Goal: Task Accomplishment & Management: Manage account settings

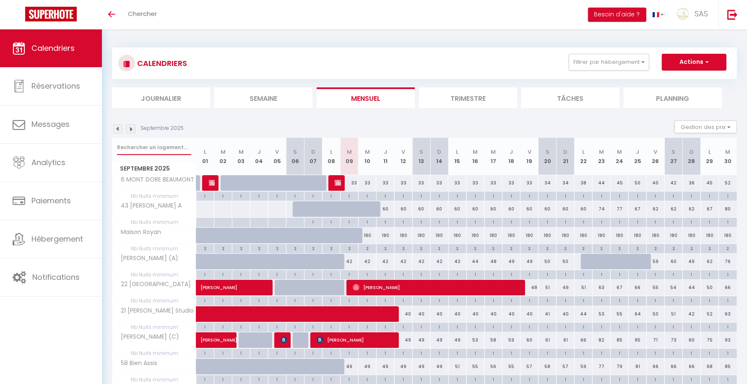
click at [177, 143] on input "text" at bounding box center [154, 147] width 74 height 15
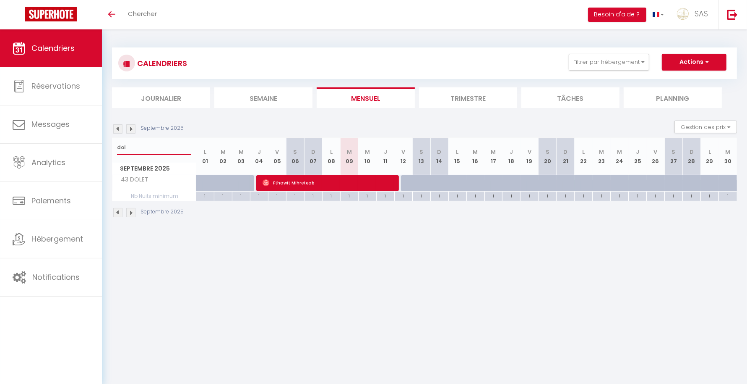
click at [177, 143] on input "dol" at bounding box center [154, 147] width 74 height 15
type input "dol"
click at [407, 345] on body "🟢 Des questions ou besoin d'assistance pour la migration AirBnB? Connectez-vous…" at bounding box center [373, 221] width 747 height 384
click at [403, 185] on div at bounding box center [410, 183] width 18 height 16
type input "70"
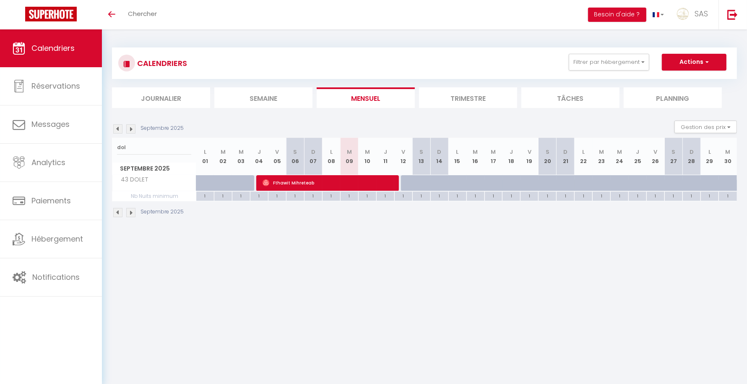
type input "Ven 12 Septembre 2025"
type input "Sam 13 Septembre 2025"
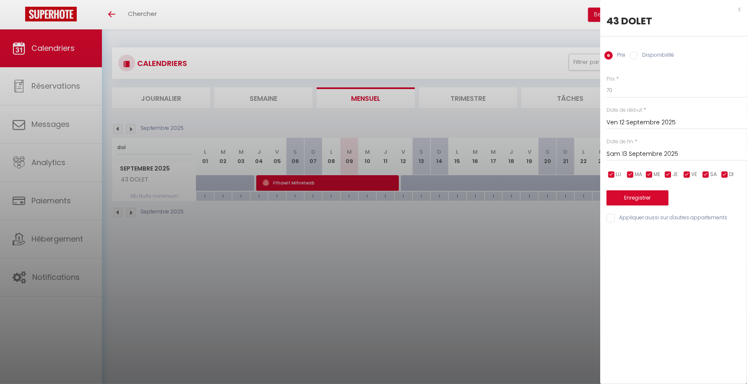
click at [243, 265] on div at bounding box center [373, 192] width 747 height 384
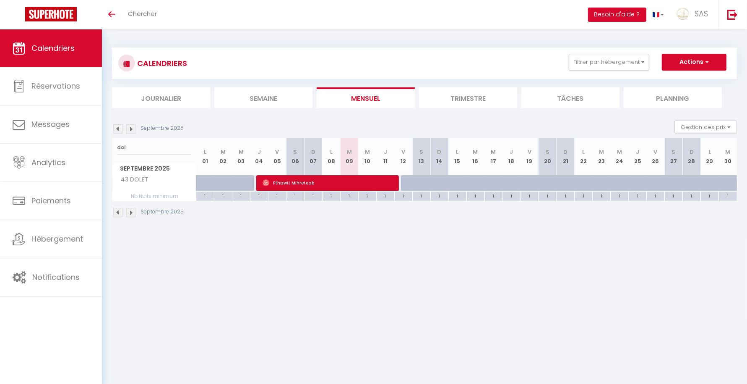
click at [131, 126] on img at bounding box center [130, 128] width 9 height 9
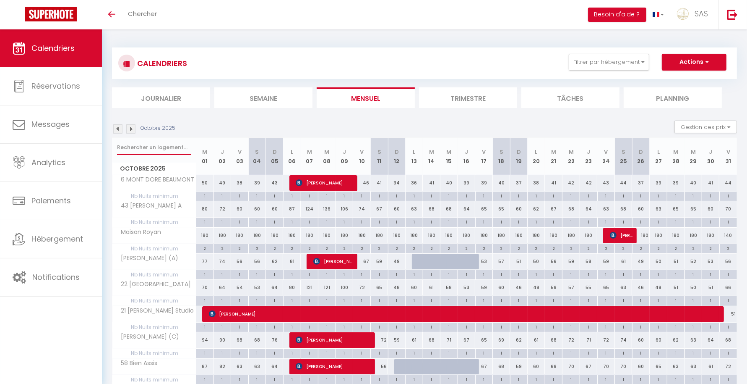
click at [138, 149] on input "text" at bounding box center [154, 147] width 74 height 15
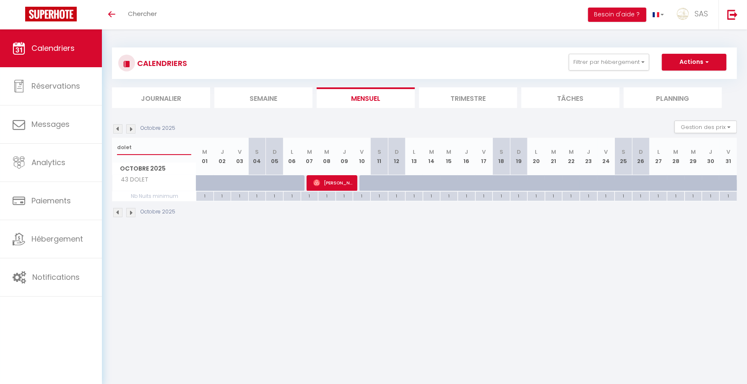
type input "dolet"
click at [328, 181] on span "[PERSON_NAME]" at bounding box center [333, 183] width 41 height 16
select select "OK"
select select "0"
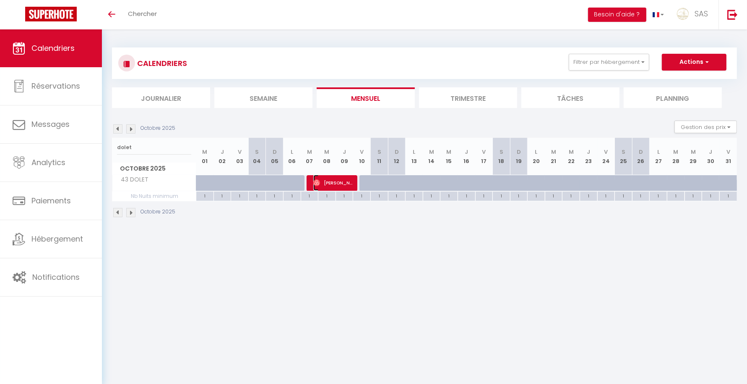
select select "0"
select select "1"
select select
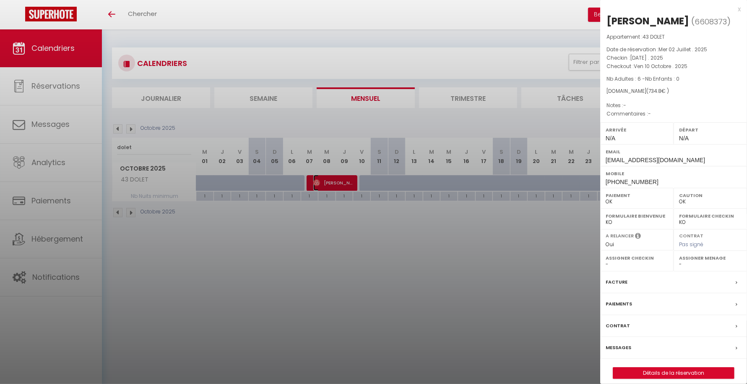
scroll to position [29, 0]
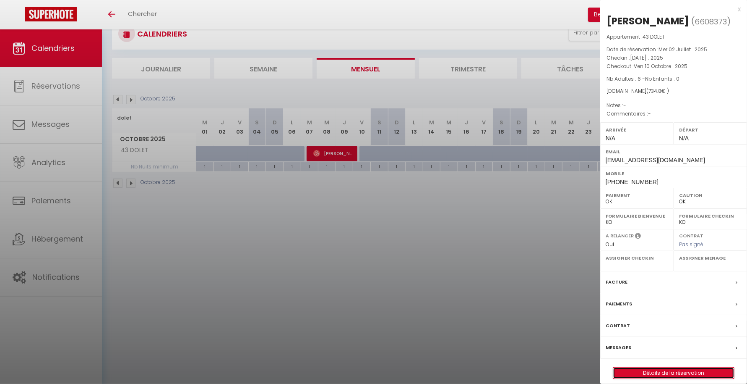
click at [661, 369] on link "Détails de la réservation" at bounding box center [674, 372] width 121 height 11
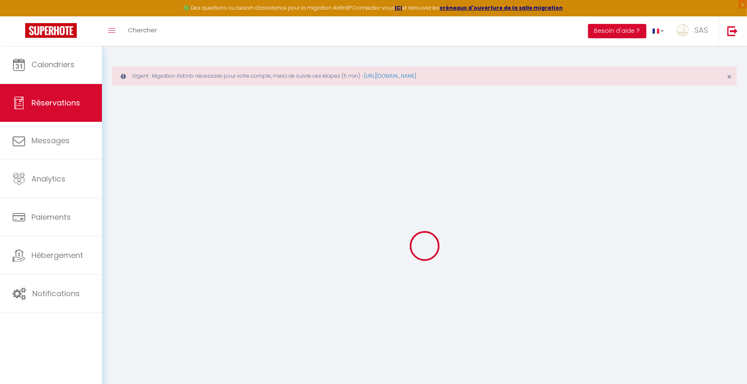
click at [518, 312] on div at bounding box center [424, 245] width 625 height 308
type input "[PERSON_NAME]"
type input "Lamude"
type input "[EMAIL_ADDRESS][DOMAIN_NAME]"
type input "[PHONE_NUMBER]"
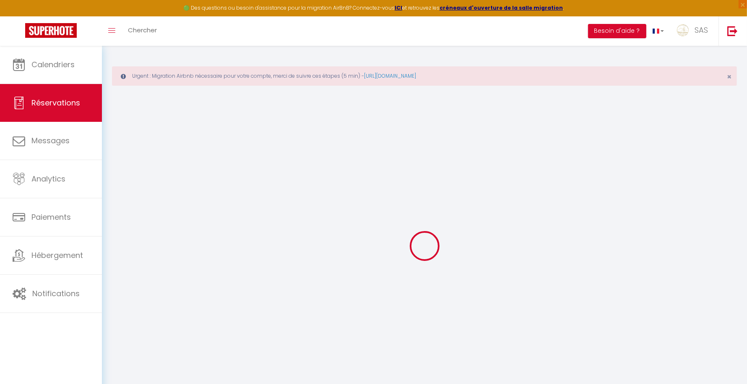
select select
type input "25.34"
select select "67015"
select select "1"
select select
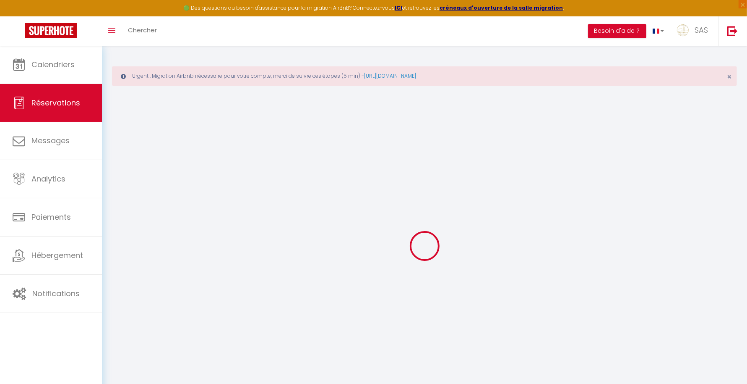
select select
type input "6"
select select "12"
select select
type input "616"
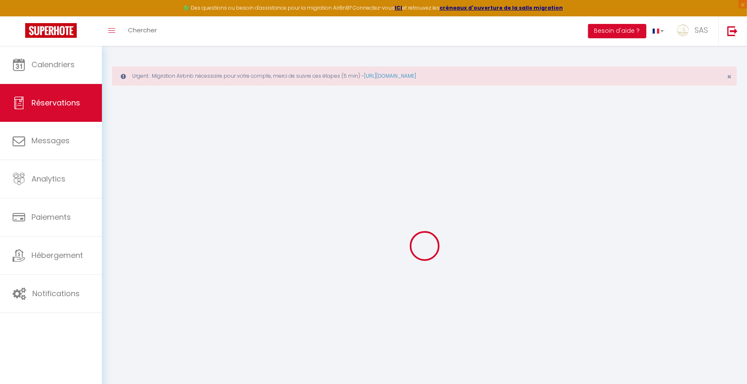
checkbox input "false"
type input "0"
select select "1"
type input "0"
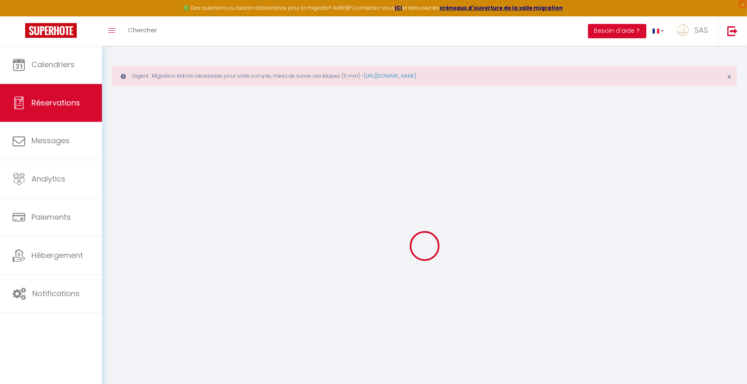
type input "0"
select select
select select "15"
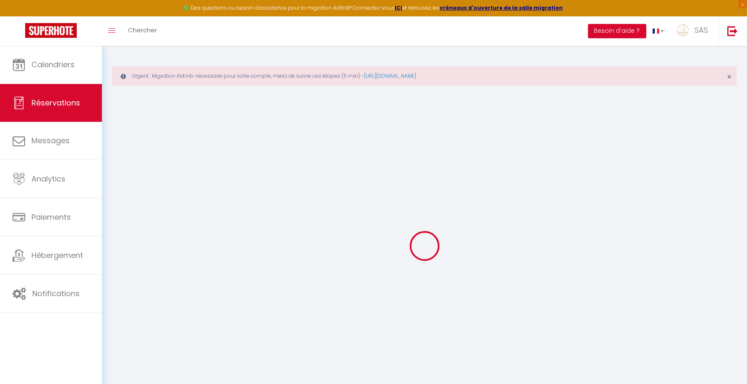
checkbox input "false"
select select
checkbox input "false"
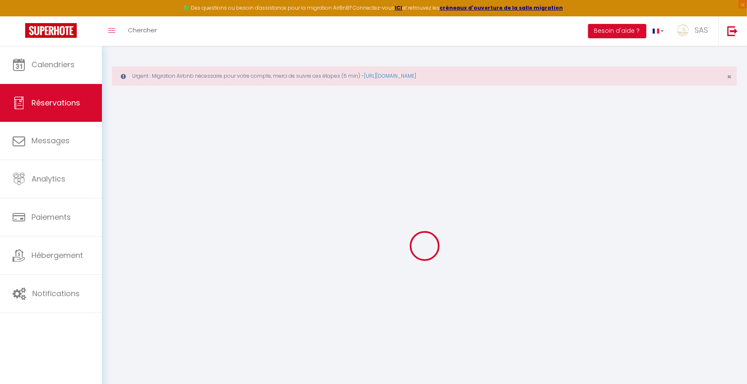
select select
checkbox input "false"
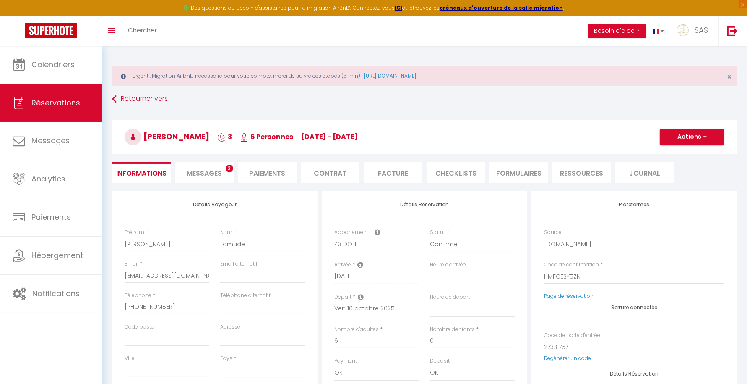
select select
checkbox input "false"
click at [192, 188] on div "Retourner vers [PERSON_NAME] 3 6 Personnes [DATE] - [DATE] Actions Enregistrer …" at bounding box center [425, 140] width 636 height 99
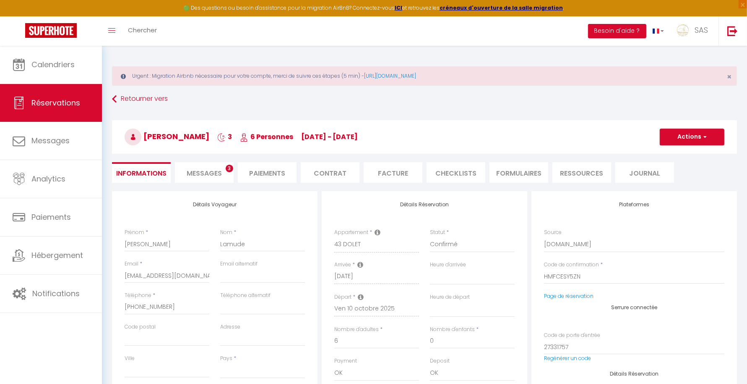
click at [204, 170] on span "Messages" at bounding box center [204, 173] width 35 height 10
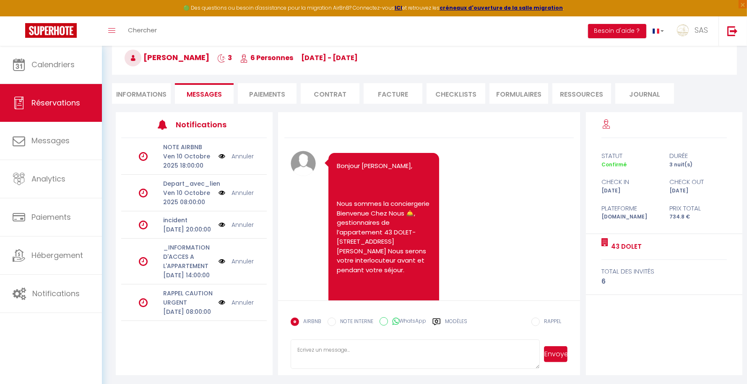
scroll to position [1949, 0]
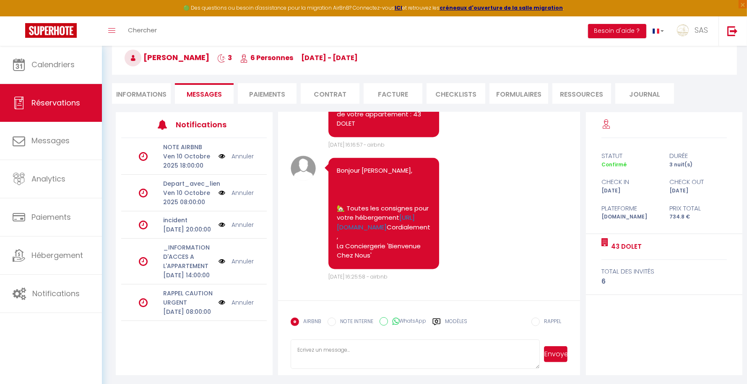
drag, startPoint x: 572, startPoint y: 280, endPoint x: 572, endPoint y: 291, distance: 11.3
click at [572, 291] on div "Note Sms Bonjour [PERSON_NAME], Nous sommes la conciergerie Bienvenue Chez Nous…" at bounding box center [429, 206] width 303 height 188
click at [381, 355] on textarea at bounding box center [416, 353] width 250 height 29
type textarea "b"
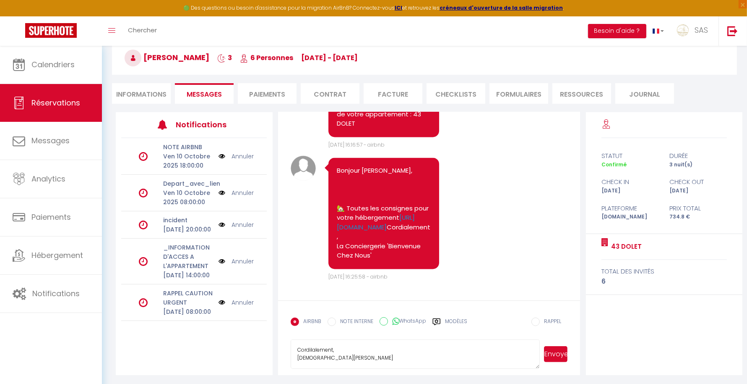
click at [304, 357] on textarea "Bonjour L'appartementne sera plus dipsonible, il est retirer de la location cou…" at bounding box center [416, 353] width 250 height 29
click at [0, 0] on lt-strong "ia" at bounding box center [0, 0] width 0 height 0
click at [377, 336] on form "AIRBNB NOTE INTERNE WhatsApp Modèles 9 « ‹ » › [DATE] [PHONE_NUMBER] Dim Lun Ma…" at bounding box center [429, 337] width 303 height 75
click at [355, 340] on textarea "Bonjour L'appartementne sera plus dipsonible, il est retirer de la location cou…" at bounding box center [416, 353] width 250 height 29
click at [0, 0] on lt-strong "us" at bounding box center [0, 0] width 0 height 0
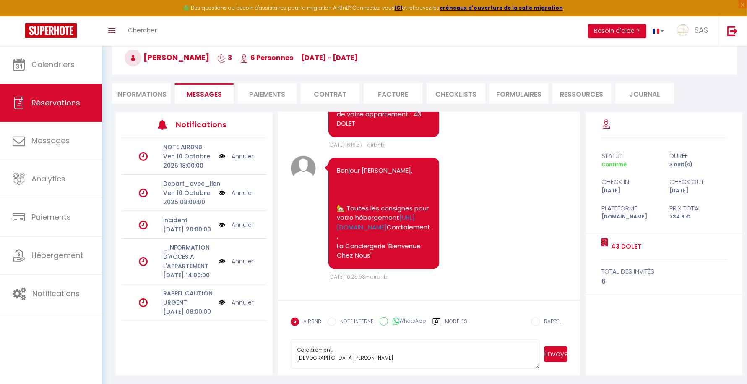
click at [375, 340] on textarea "Bonjour L'appartementne sera plus dipsonible, il est retirer de la location cou…" at bounding box center [416, 353] width 250 height 29
click at [0, 0] on lt-strong "anise" at bounding box center [0, 0] width 0 height 0
click at [318, 355] on textarea "Bonjour L'appartementne sera plus dipsonible, il est retirer de la location cou…" at bounding box center [416, 353] width 250 height 29
click at [0, 0] on lt-div "Faute de frappe possible trouvée. appartement ne Ignorer" at bounding box center [0, 0] width 0 height 0
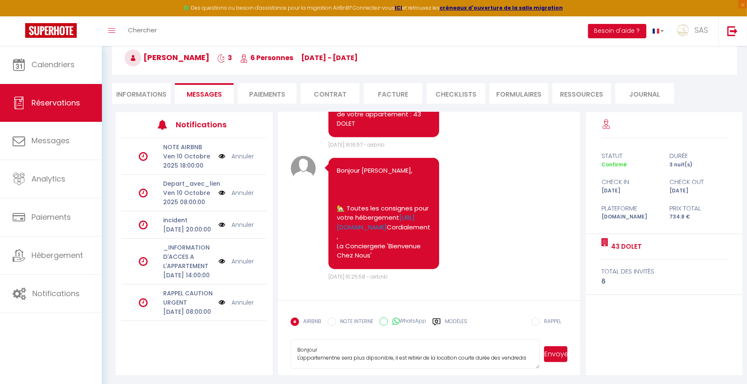
click at [0, 0] on lt-em "appartement ne" at bounding box center [0, 0] width 0 height 0
click at [379, 358] on textarea "Bonjour L'appartement ne sera plus dipsonible, il est retirer de la location co…" at bounding box center [416, 353] width 250 height 29
click at [0, 0] on lt-span "di sp onible" at bounding box center [0, 0] width 0 height 0
click at [411, 355] on textarea "Bonjour L'appartement ne sera plus disponible, il est retirer de la location co…" at bounding box center [416, 353] width 250 height 29
click at [456, 368] on form "AIRBNB NOTE INTERNE WhatsApp Modèles 9 « ‹ » › [DATE] [PHONE_NUMBER] Dim Lun Ma…" at bounding box center [429, 337] width 303 height 75
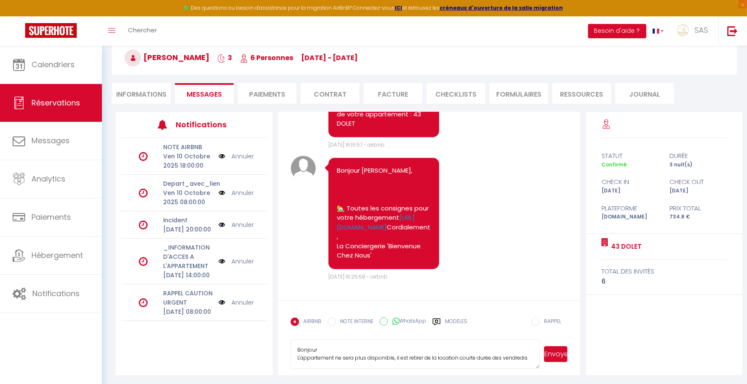
click at [414, 357] on textarea "Bonjour L'appartement ne sera plus disponible, il est retirer de la location co…" at bounding box center [416, 353] width 250 height 29
click at [0, 0] on lt-span "retir é" at bounding box center [0, 0] width 0 height 0
click at [427, 345] on textarea "Bonjour L'appartement ne sera plus disponible, il est retiré de la location cou…" at bounding box center [416, 353] width 250 height 29
click at [0, 0] on lt-span "annul er" at bounding box center [0, 0] width 0 height 0
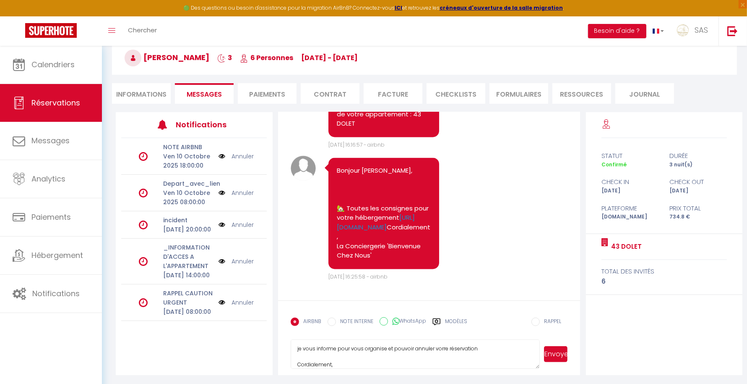
click at [444, 347] on textarea "Bonjour L'appartement ne sera plus disponible, il est retiré de la location cou…" at bounding box center [416, 353] width 250 height 29
type textarea "Bonjour L'appartement ne sera plus disponible, il est retiré de la location cou…"
click at [555, 354] on button "Envoyer" at bounding box center [556, 354] width 24 height 16
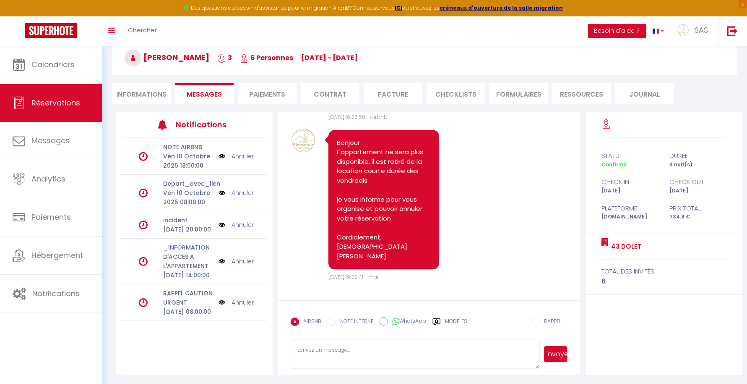
scroll to position [2099, 0]
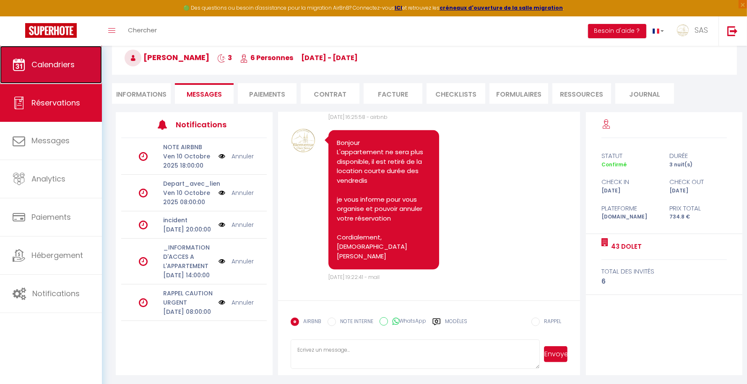
click at [53, 63] on span "Calendriers" at bounding box center [52, 64] width 43 height 10
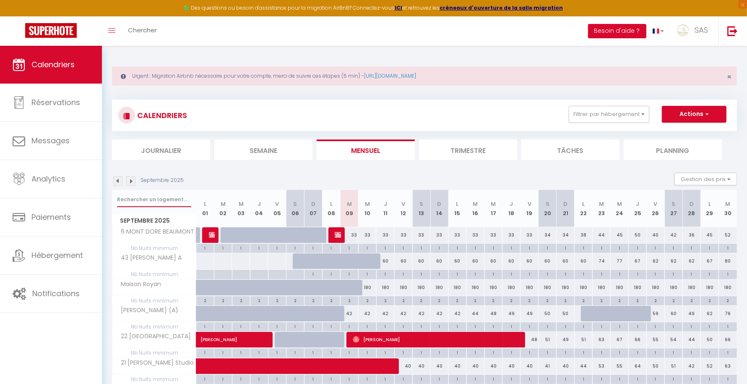
click at [138, 192] on input "text" at bounding box center [154, 199] width 74 height 15
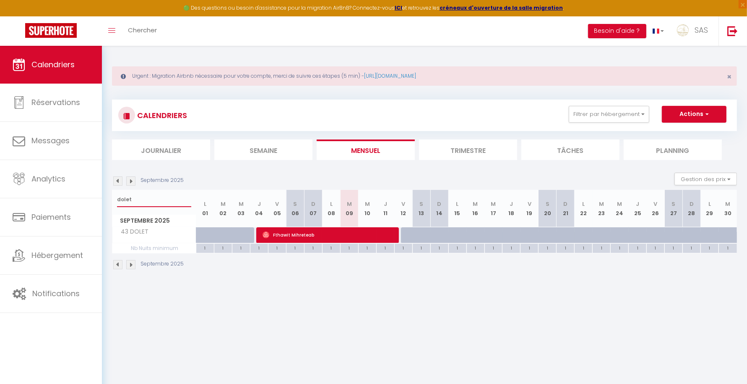
type input "dolet"
click at [701, 21] on link "SAS" at bounding box center [695, 30] width 48 height 29
click at [671, 69] on link "Équipe" at bounding box center [685, 73] width 62 height 14
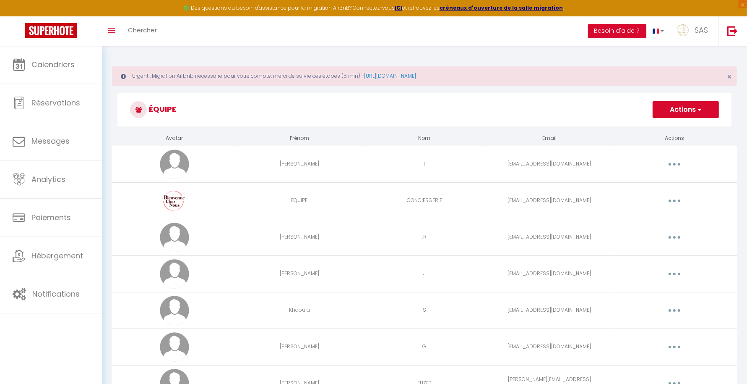
click at [677, 200] on button "button" at bounding box center [675, 200] width 24 height 13
click at [641, 231] on link "Supprimer" at bounding box center [653, 235] width 62 height 14
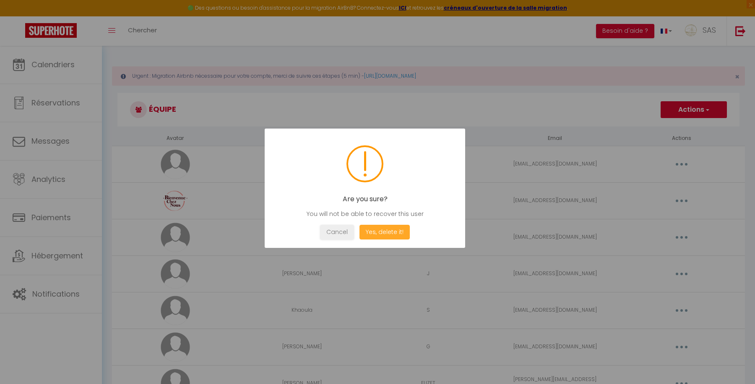
click at [397, 227] on button "Yes, delete it!" at bounding box center [385, 232] width 50 height 15
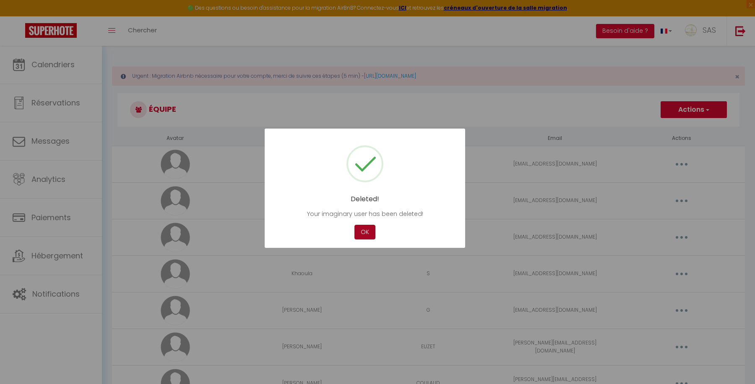
click at [366, 233] on button "OK" at bounding box center [365, 232] width 21 height 15
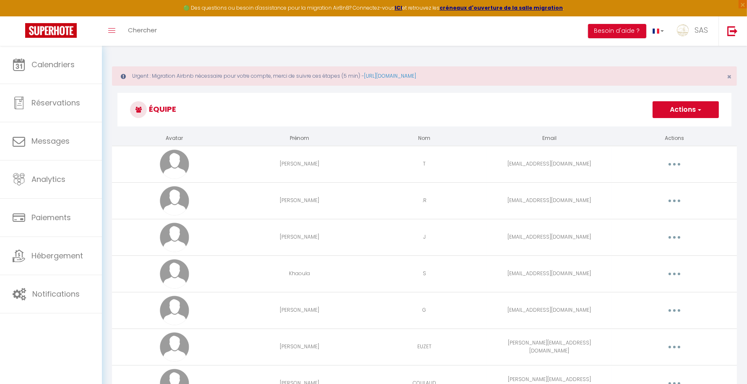
click at [679, 237] on button "button" at bounding box center [675, 236] width 24 height 13
click at [651, 268] on link "Supprimer" at bounding box center [653, 271] width 62 height 14
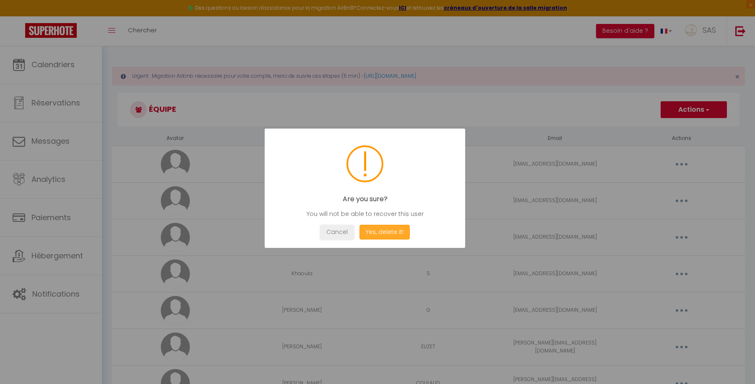
click at [403, 225] on button "Yes, delete it!" at bounding box center [385, 232] width 50 height 15
click at [373, 231] on button "OK" at bounding box center [365, 232] width 21 height 15
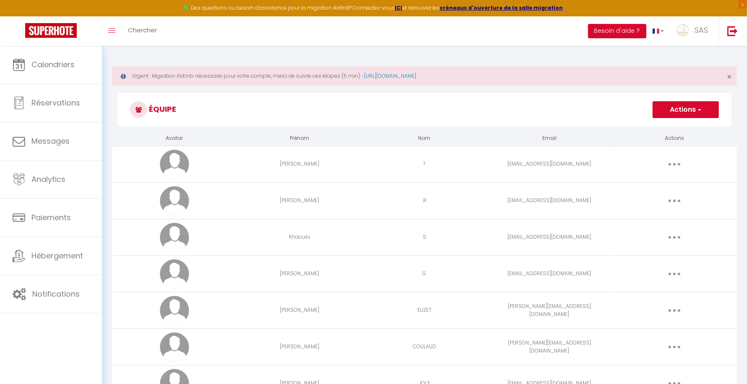
click at [678, 233] on button "button" at bounding box center [675, 236] width 24 height 13
click at [634, 269] on link "Supprimer" at bounding box center [653, 271] width 62 height 14
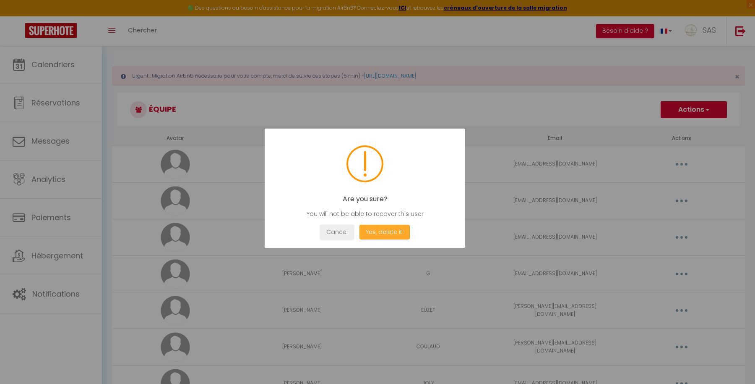
click at [392, 225] on button "Yes, delete it!" at bounding box center [385, 232] width 50 height 15
click at [682, 275] on div at bounding box center [377, 192] width 755 height 384
click at [362, 230] on button "OK" at bounding box center [365, 232] width 21 height 15
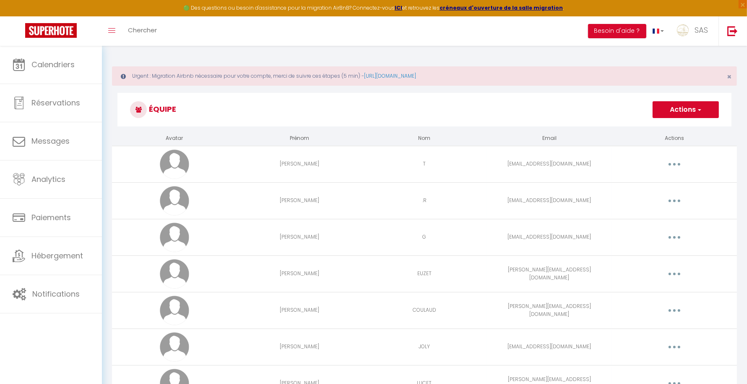
click at [671, 233] on button "button" at bounding box center [675, 236] width 24 height 13
click at [634, 269] on link "Supprimer" at bounding box center [653, 271] width 62 height 14
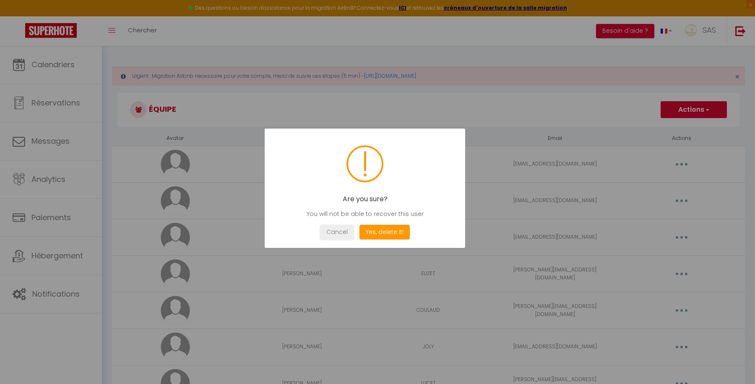
click at [376, 222] on div "Are you sure? You will not be able to recover this user Not valid Cancel Yes, d…" at bounding box center [365, 187] width 201 height 119
click at [379, 228] on button "Yes, delete it!" at bounding box center [385, 232] width 50 height 15
click at [696, 257] on div at bounding box center [377, 192] width 755 height 384
click at [369, 240] on div "Deleted! Your imaginary user has been deleted! Not valid Cancel OK" at bounding box center [365, 187] width 201 height 119
click at [366, 227] on button "OK" at bounding box center [365, 232] width 21 height 15
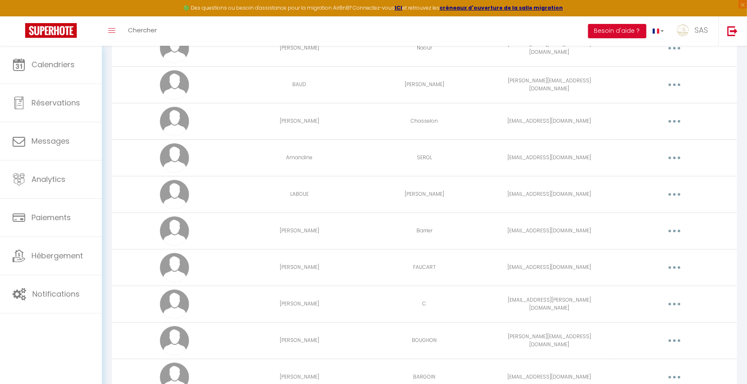
scroll to position [350, 0]
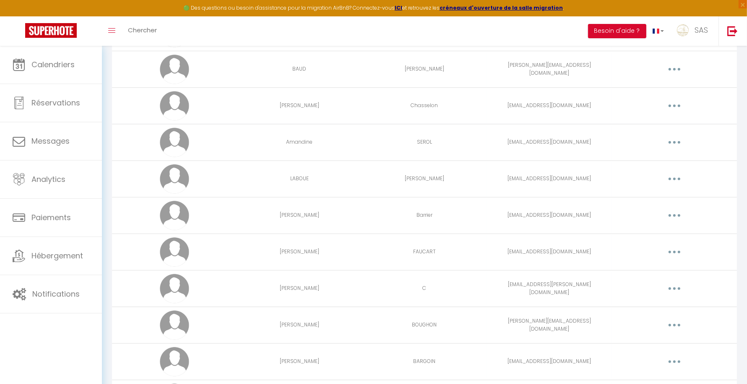
click at [678, 285] on button "button" at bounding box center [675, 288] width 24 height 13
click at [646, 300] on link "Editer" at bounding box center [653, 307] width 62 height 14
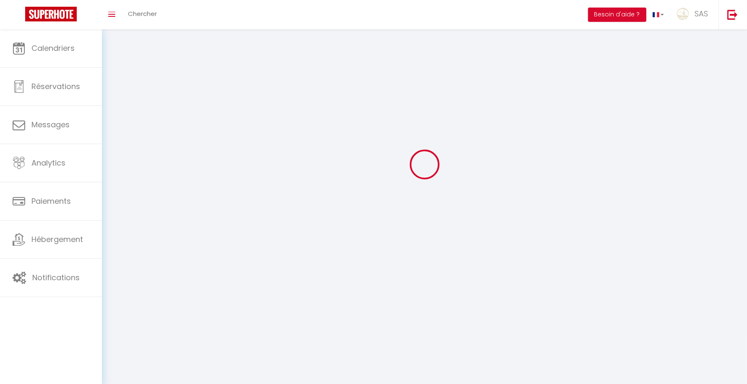
scroll to position [45, 0]
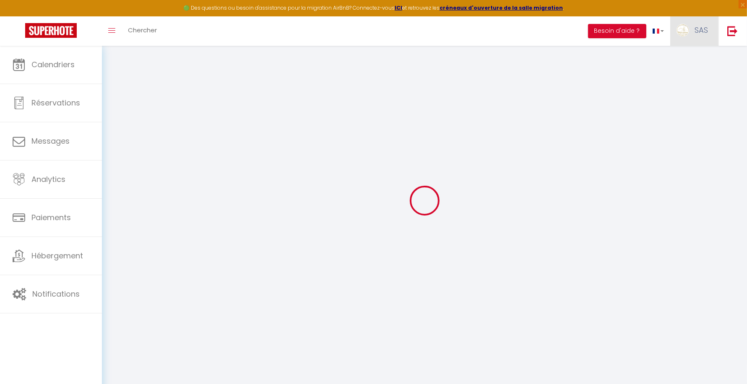
click at [703, 28] on span "SAS" at bounding box center [701, 30] width 13 height 10
type input "[PERSON_NAME]"
type input "C"
type input "[EMAIL_ADDRESS][PERSON_NAME][DOMAIN_NAME]"
type textarea "[URL][DOMAIN_NAME]"
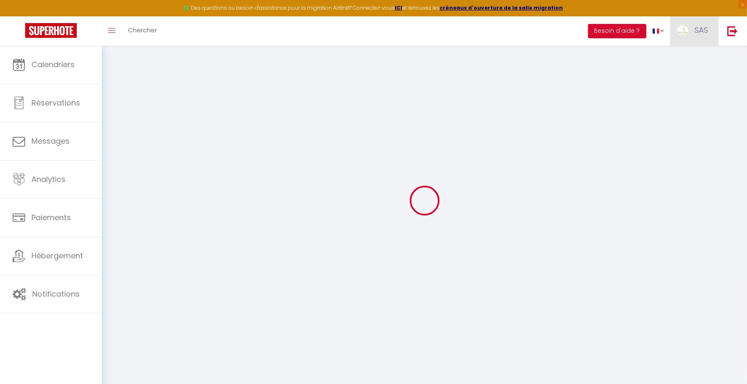
checkbox input "true"
checkbox input "false"
checkbox input "true"
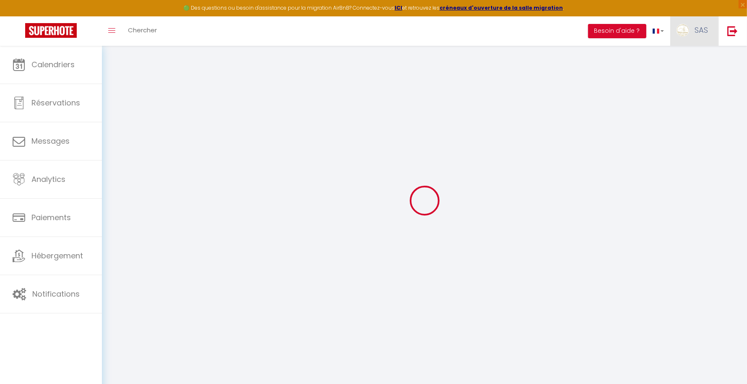
checkbox input "true"
checkbox input "false"
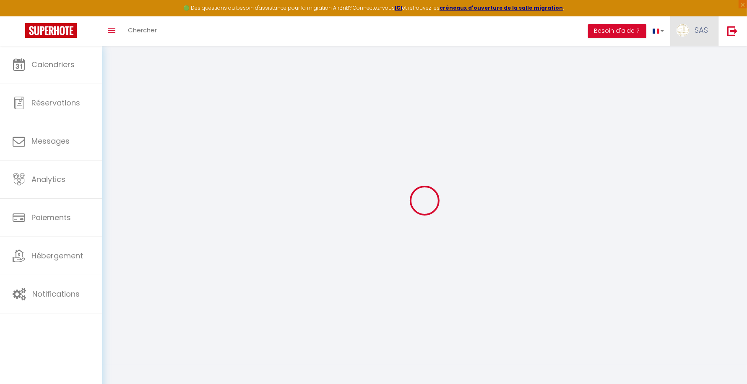
checkbox input "false"
checkbox input "true"
checkbox input "false"
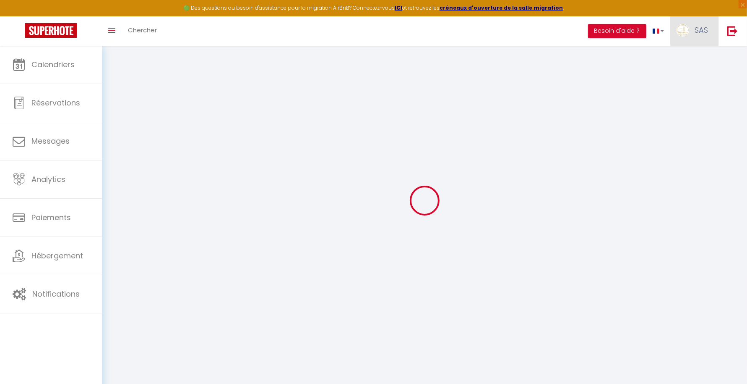
select select
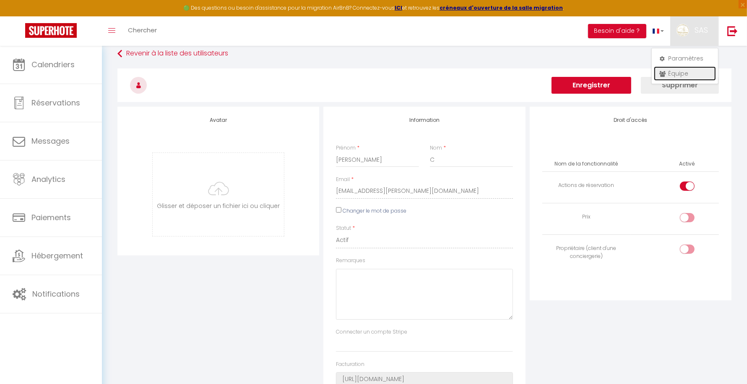
click at [677, 74] on link "Équipe" at bounding box center [685, 73] width 62 height 14
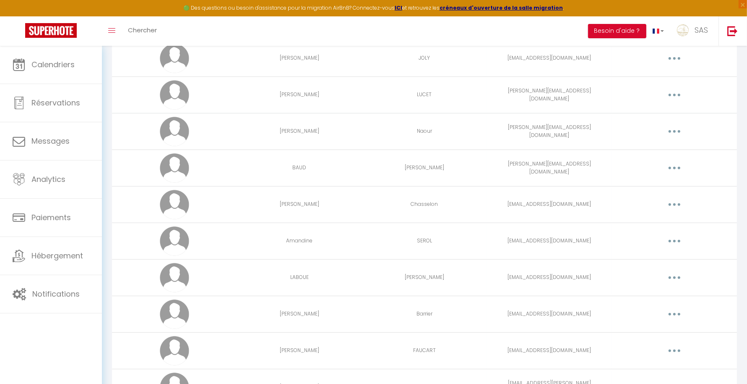
scroll to position [304, 0]
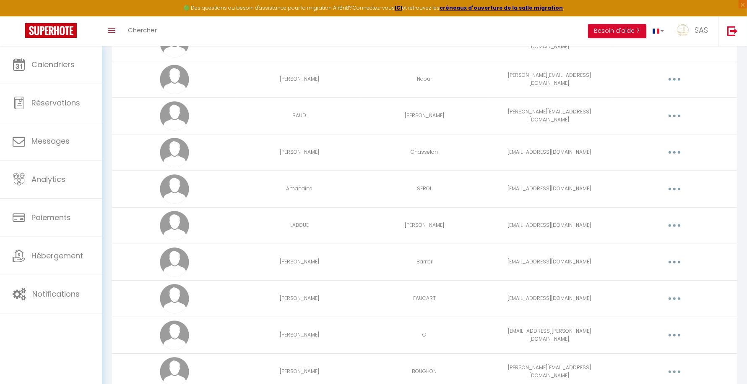
click at [676, 334] on icon "button" at bounding box center [675, 335] width 3 height 3
click at [634, 368] on link "Supprimer" at bounding box center [653, 369] width 62 height 14
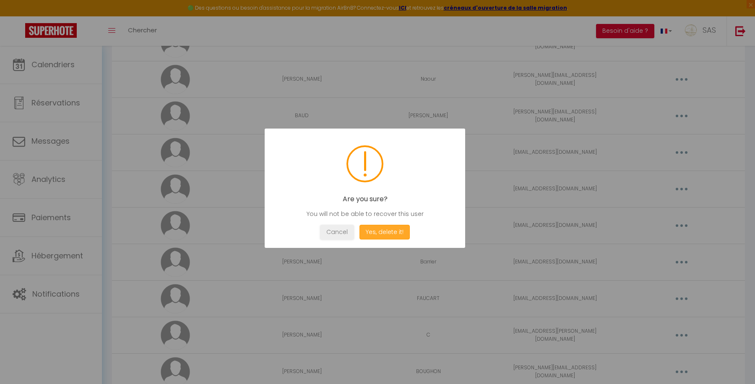
click at [400, 235] on button "Yes, delete it!" at bounding box center [385, 232] width 50 height 15
click at [358, 217] on p "Your imaginary user has been deleted!" at bounding box center [364, 213] width 175 height 9
click at [369, 235] on button "OK" at bounding box center [365, 232] width 21 height 15
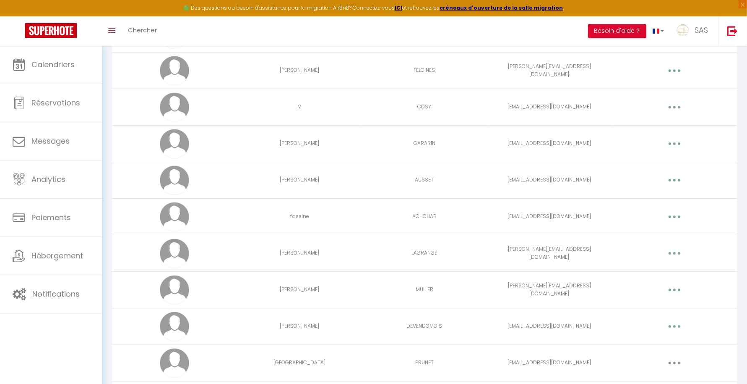
scroll to position [2482, 0]
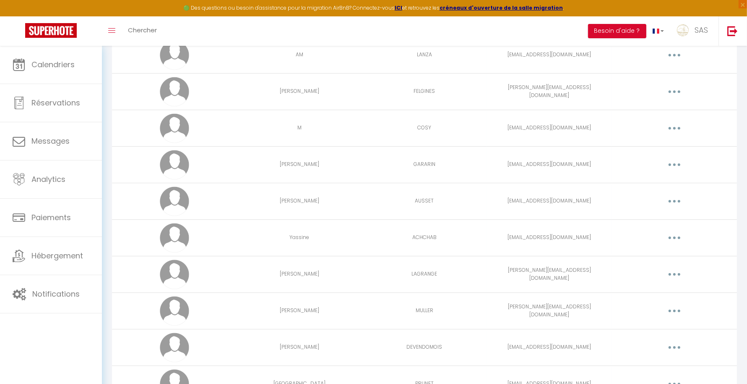
click at [676, 121] on button "button" at bounding box center [675, 127] width 24 height 13
click at [634, 155] on link "Supprimer" at bounding box center [653, 162] width 62 height 14
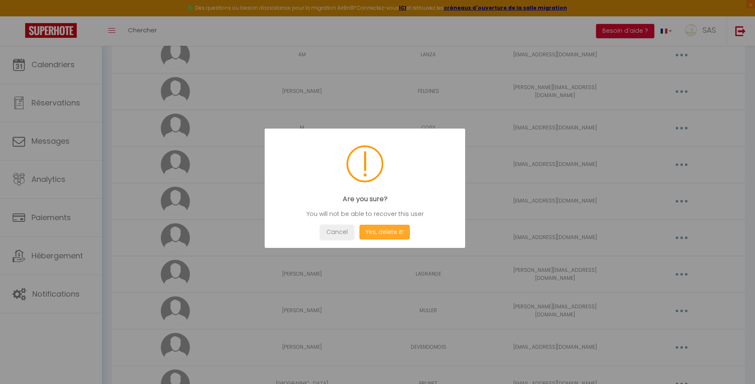
click at [380, 233] on button "Yes, delete it!" at bounding box center [385, 232] width 50 height 15
click at [360, 237] on button "OK" at bounding box center [365, 232] width 21 height 15
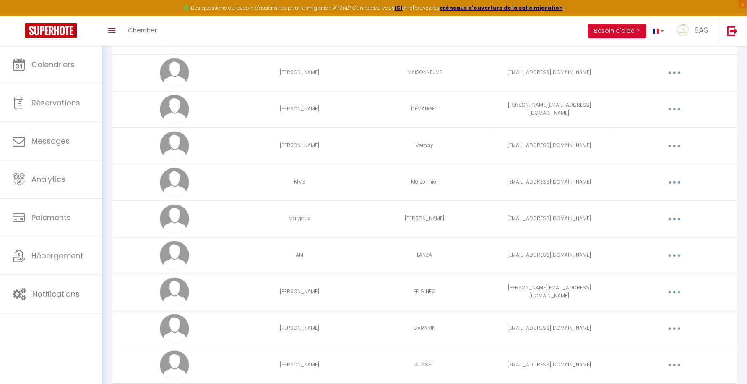
scroll to position [2273, 0]
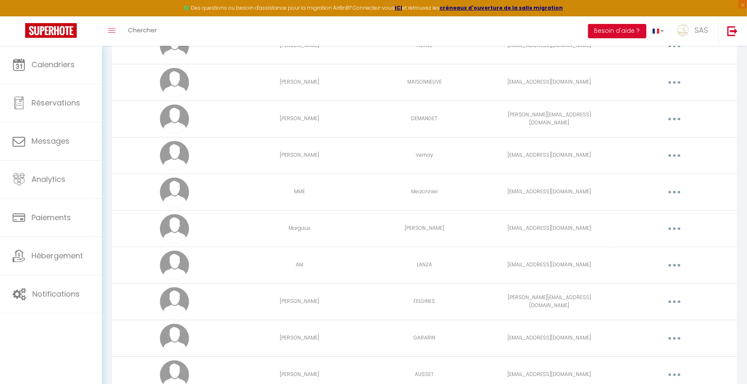
click at [678, 112] on button "button" at bounding box center [675, 118] width 24 height 13
click at [644, 146] on link "Supprimer" at bounding box center [653, 153] width 62 height 14
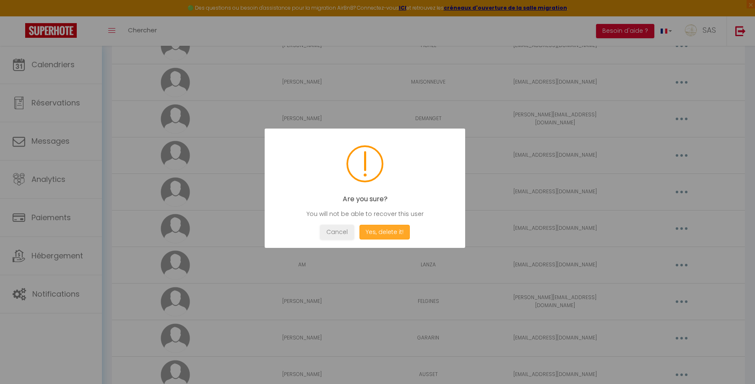
click at [382, 233] on button "Yes, delete it!" at bounding box center [385, 232] width 50 height 15
click at [362, 228] on button "OK" at bounding box center [365, 232] width 21 height 15
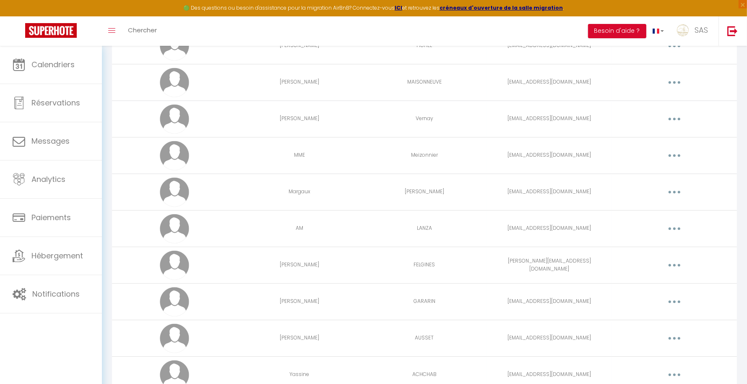
click at [682, 76] on button "button" at bounding box center [675, 82] width 24 height 13
click at [640, 110] on link "Supprimer" at bounding box center [653, 117] width 62 height 14
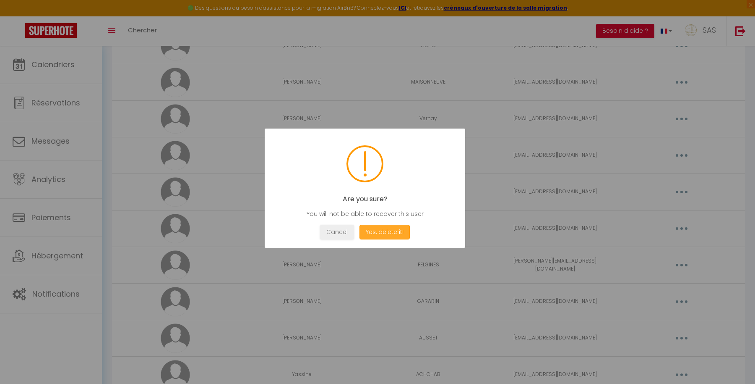
click at [379, 230] on button "Yes, delete it!" at bounding box center [385, 232] width 50 height 15
click at [352, 231] on div "Cancel OK" at bounding box center [364, 232] width 175 height 15
click at [364, 230] on button "OK" at bounding box center [365, 232] width 21 height 15
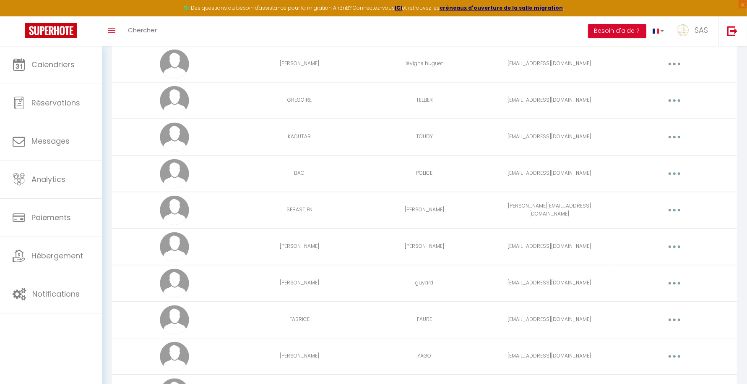
scroll to position [1916, 0]
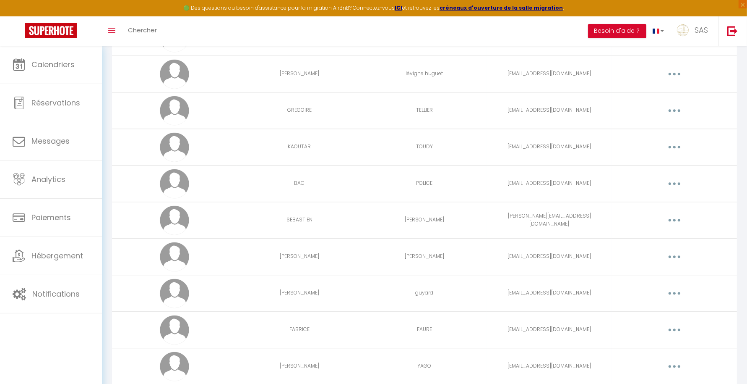
click at [676, 140] on button "button" at bounding box center [675, 146] width 24 height 13
click at [633, 179] on link "Supprimer" at bounding box center [653, 181] width 62 height 14
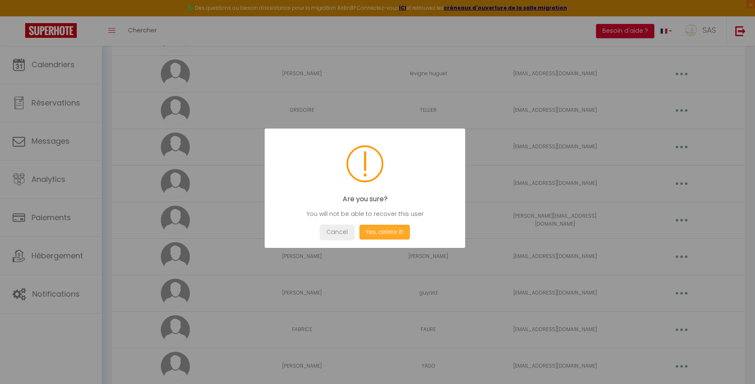
click at [389, 230] on button "Yes, delete it!" at bounding box center [385, 232] width 50 height 15
click at [360, 234] on button "OK" at bounding box center [365, 232] width 21 height 15
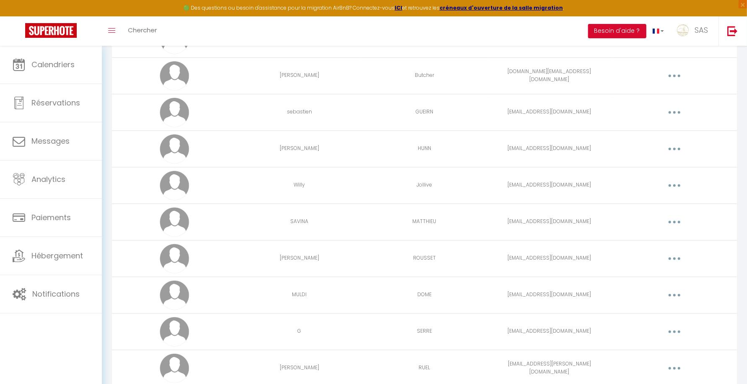
scroll to position [1475, 0]
click at [673, 70] on button "button" at bounding box center [675, 76] width 24 height 13
click at [638, 104] on link "Supprimer" at bounding box center [653, 111] width 62 height 14
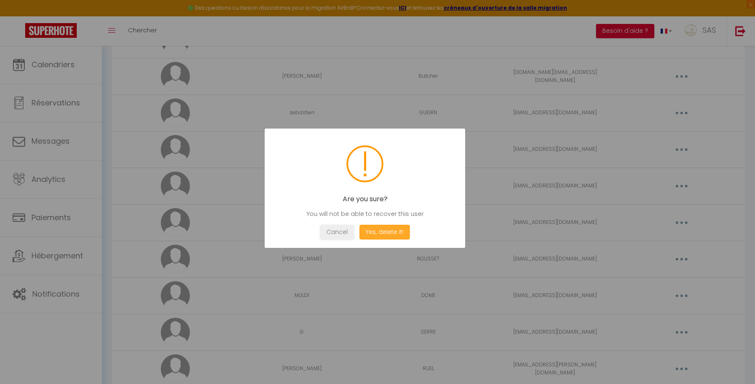
click at [366, 237] on button "Yes, delete it!" at bounding box center [385, 232] width 50 height 15
click at [364, 230] on button "OK" at bounding box center [365, 232] width 21 height 15
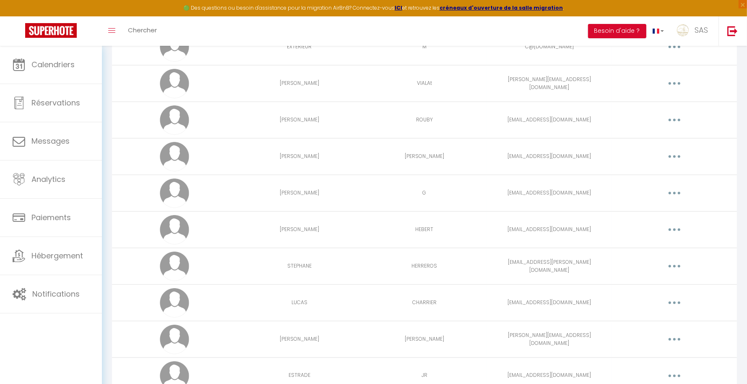
scroll to position [1118, 0]
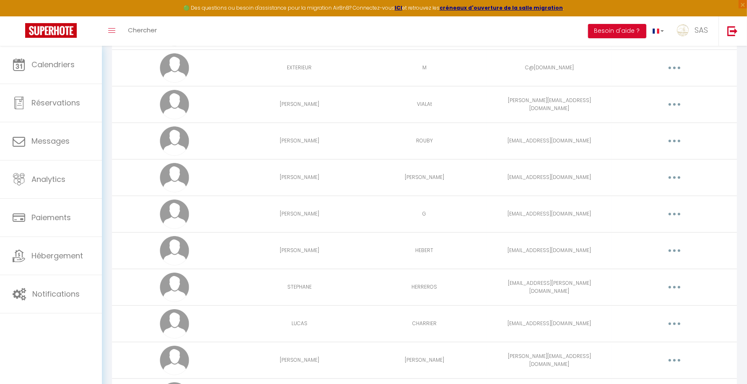
click at [676, 212] on button "button" at bounding box center [675, 213] width 24 height 13
click at [655, 241] on link "Supprimer" at bounding box center [653, 248] width 62 height 14
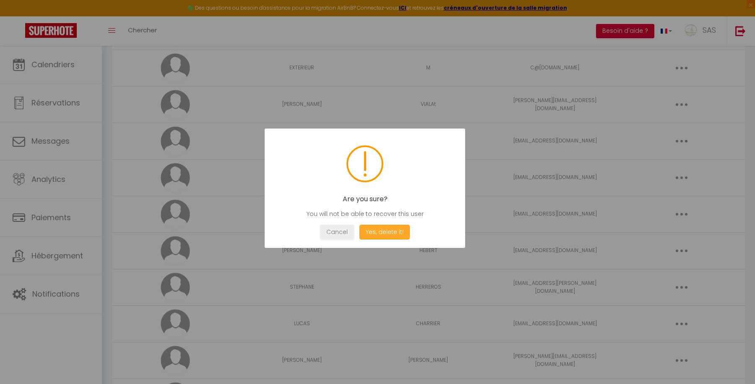
click at [396, 229] on button "Yes, delete it!" at bounding box center [385, 232] width 50 height 15
click at [365, 232] on button "OK" at bounding box center [365, 232] width 21 height 15
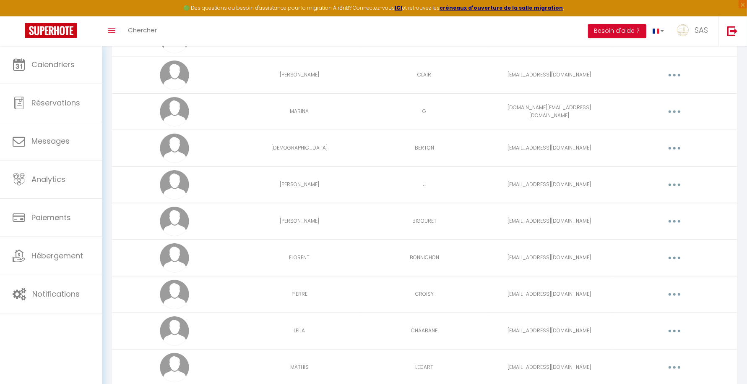
scroll to position [762, 0]
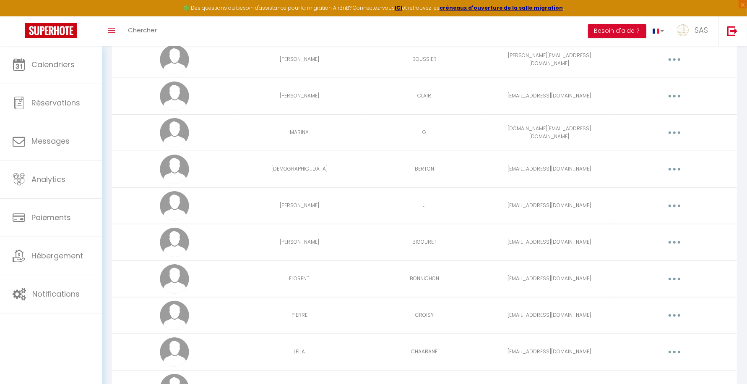
click at [676, 128] on button "button" at bounding box center [675, 132] width 24 height 13
click at [644, 165] on link "Supprimer" at bounding box center [653, 167] width 62 height 14
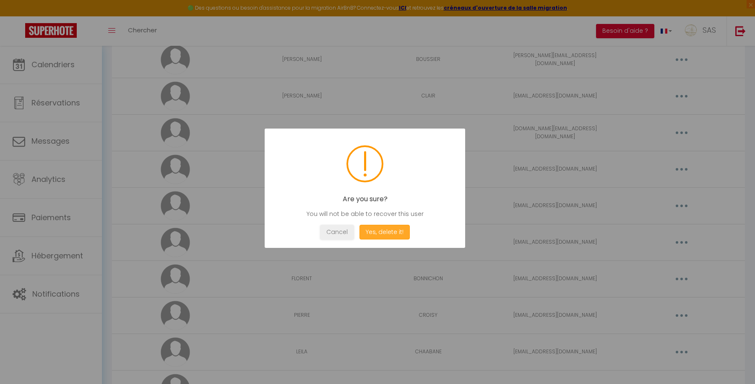
click at [383, 234] on button "Yes, delete it!" at bounding box center [385, 232] width 50 height 15
click at [359, 233] on button "OK" at bounding box center [365, 232] width 21 height 15
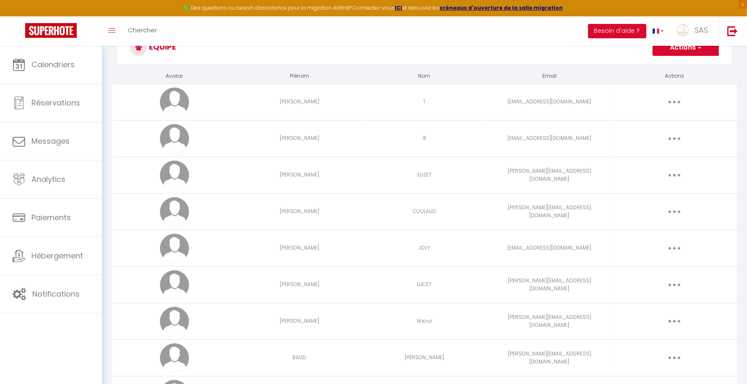
scroll to position [0, 0]
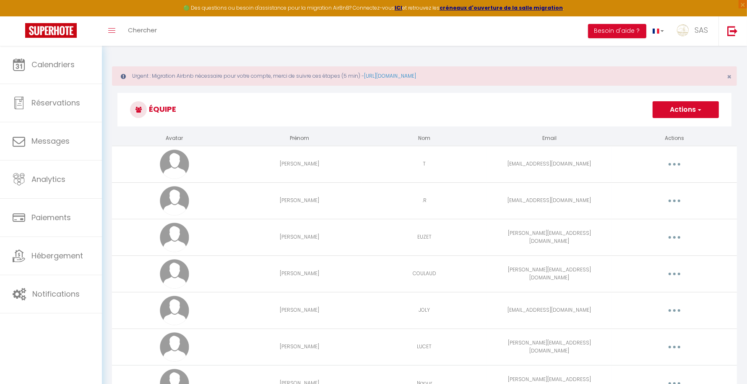
click at [682, 192] on td "Editer Supprimer" at bounding box center [674, 200] width 125 height 37
click at [676, 197] on button "button" at bounding box center [675, 200] width 24 height 13
click at [640, 220] on link "Editer" at bounding box center [653, 220] width 62 height 14
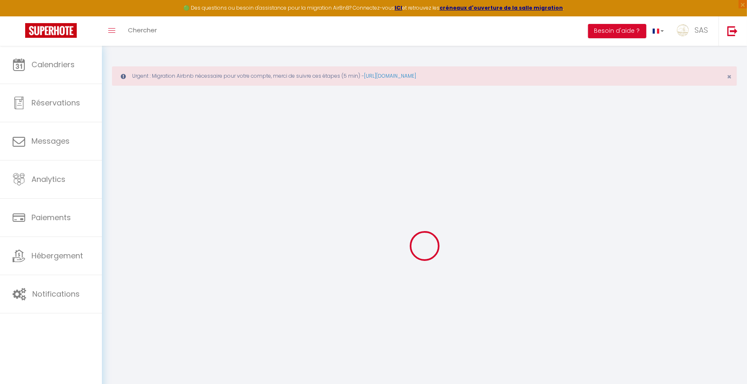
type input "[PERSON_NAME]"
type input ".R"
type input "[EMAIL_ADDRESS][DOMAIN_NAME]"
type textarea "[URL][DOMAIN_NAME]"
checkbox input "true"
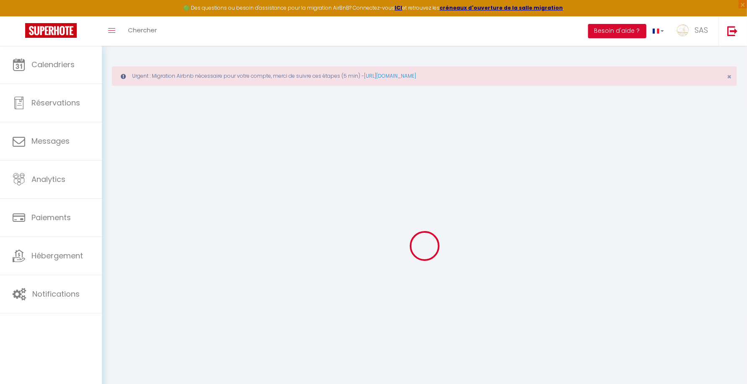
checkbox input "false"
checkbox input "true"
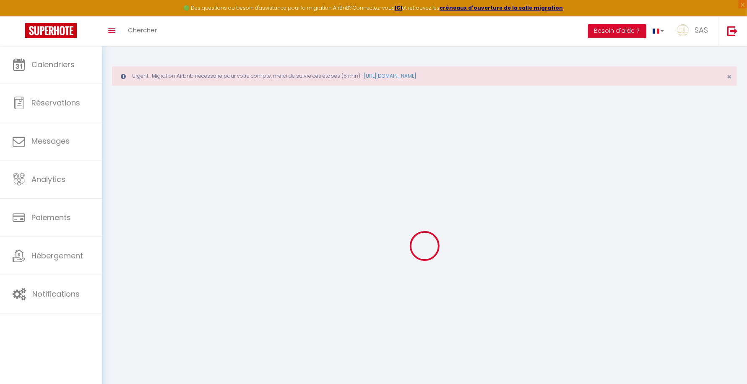
checkbox input "true"
checkbox input "false"
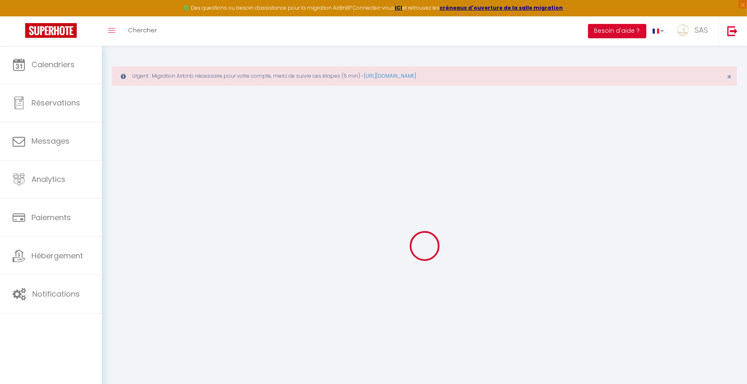
checkbox input "false"
checkbox input "true"
checkbox input "false"
checkbox input "true"
select select
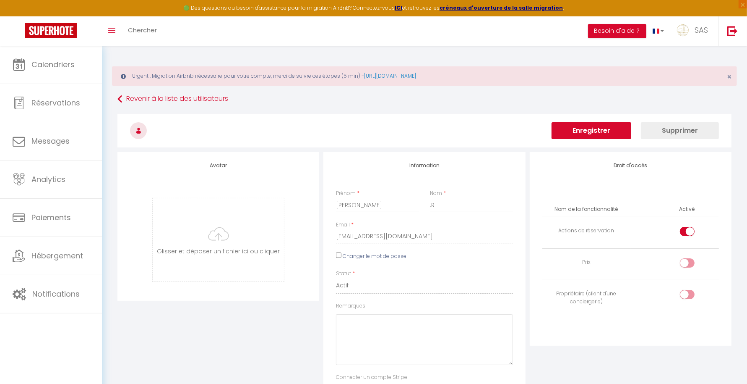
click at [655, 202] on tr "Nom de la fonctionnalité Activé" at bounding box center [631, 209] width 177 height 15
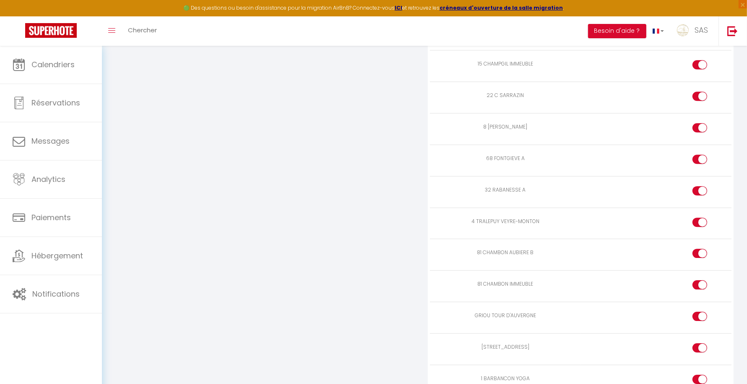
scroll to position [5680, 0]
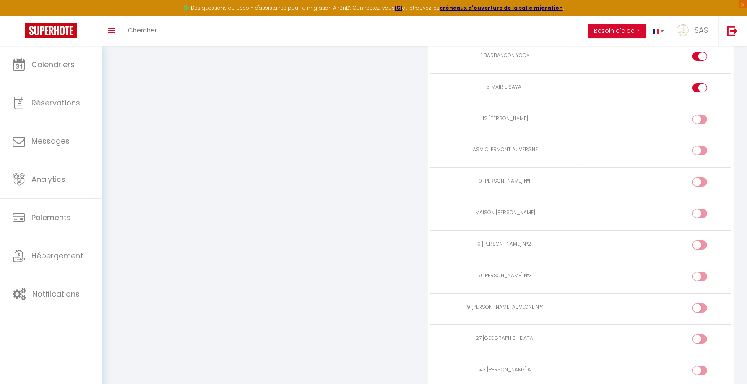
click at [703, 115] on input "checkbox" at bounding box center [707, 121] width 15 height 13
checkbox input "true"
click at [702, 146] on input "checkbox" at bounding box center [707, 152] width 15 height 13
checkbox input "true"
click at [702, 177] on input "checkbox" at bounding box center [707, 183] width 15 height 13
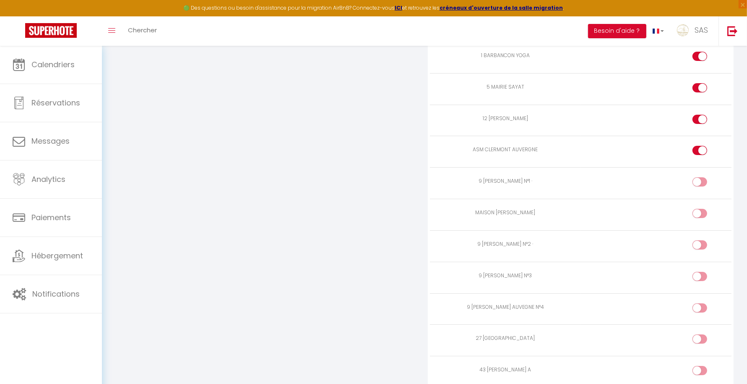
checkbox input "true"
click at [701, 230] on td at bounding box center [656, 245] width 151 height 31
click at [700, 209] on input "checkbox" at bounding box center [707, 215] width 15 height 13
checkbox input "true"
click at [700, 240] on input "checkbox" at bounding box center [707, 246] width 15 height 13
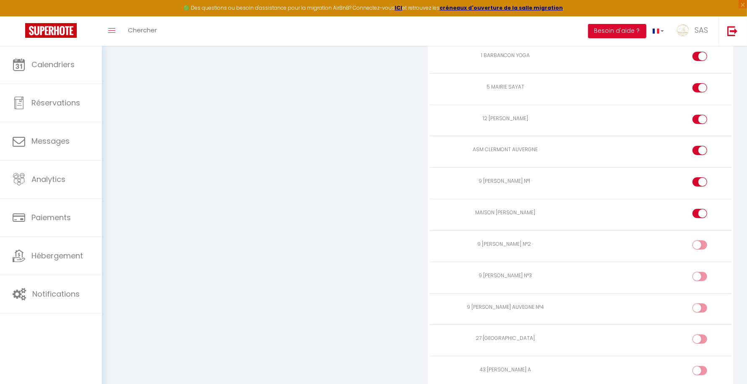
checkbox input "true"
click at [699, 261] on td at bounding box center [656, 276] width 151 height 31
click at [701, 272] on input "checkbox" at bounding box center [707, 278] width 15 height 13
checkbox input "true"
click at [701, 293] on td at bounding box center [656, 308] width 151 height 31
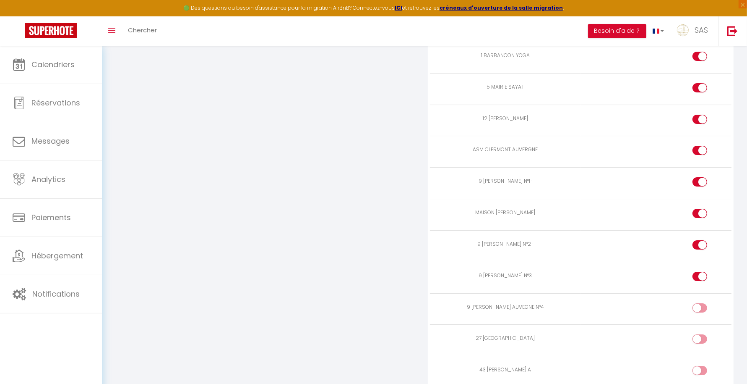
click at [701, 303] on input "checkbox" at bounding box center [707, 309] width 15 height 13
checkbox input "true"
click at [702, 334] on div at bounding box center [700, 343] width 15 height 18
checkbox input "true"
click at [702, 366] on input "checkbox" at bounding box center [707, 372] width 15 height 13
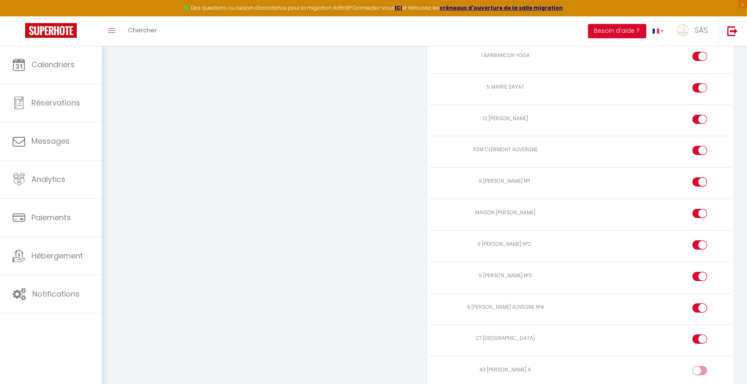
checkbox input "true"
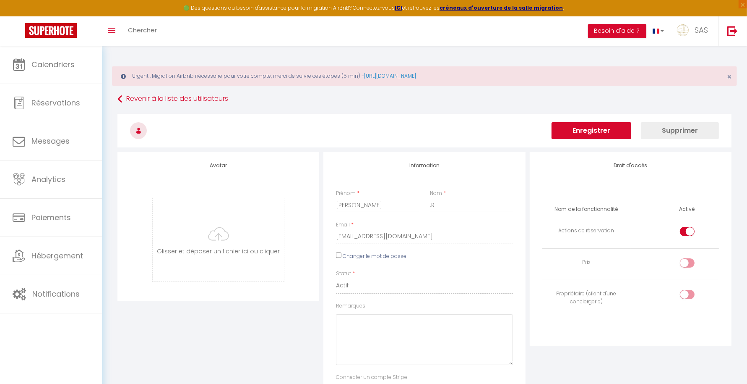
click at [585, 131] on button "Enregistrer" at bounding box center [592, 130] width 80 height 17
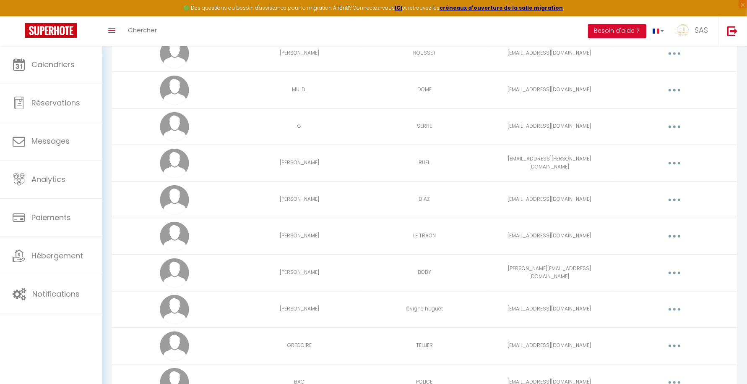
scroll to position [1620, 0]
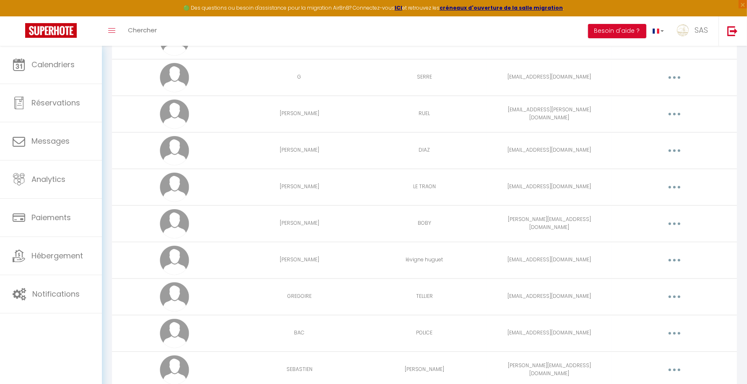
click at [671, 326] on button "button" at bounding box center [675, 332] width 24 height 13
click at [638, 345] on link "Editer" at bounding box center [653, 352] width 62 height 14
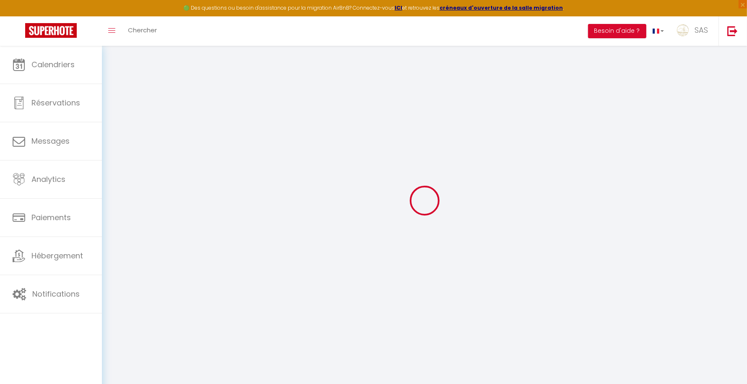
type input "BAC"
type input "POLICE"
type input "[EMAIL_ADDRESS][DOMAIN_NAME]"
type textarea "[URL][DOMAIN_NAME]"
checkbox input "false"
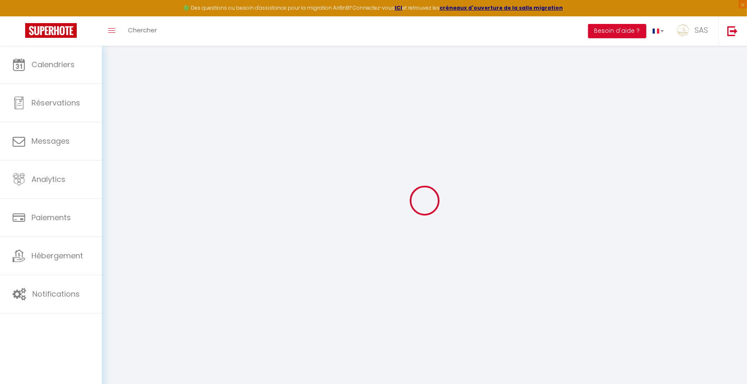
checkbox input "false"
checkbox input "true"
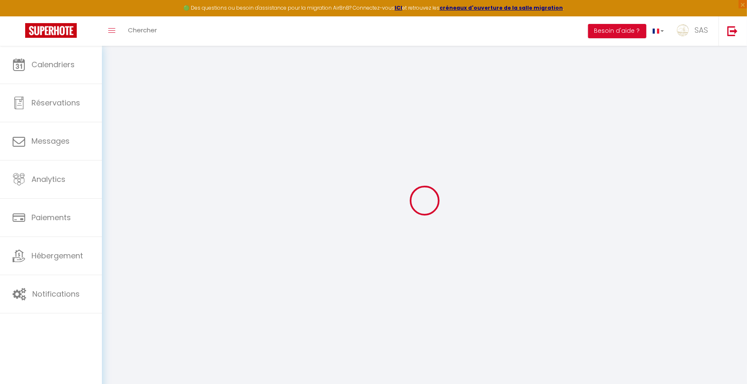
checkbox input "true"
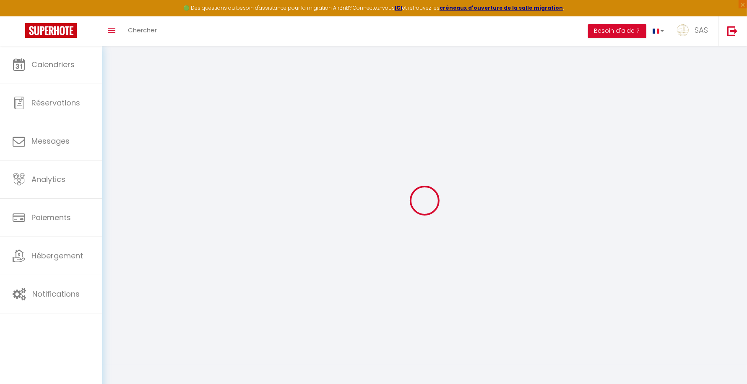
checkbox input "true"
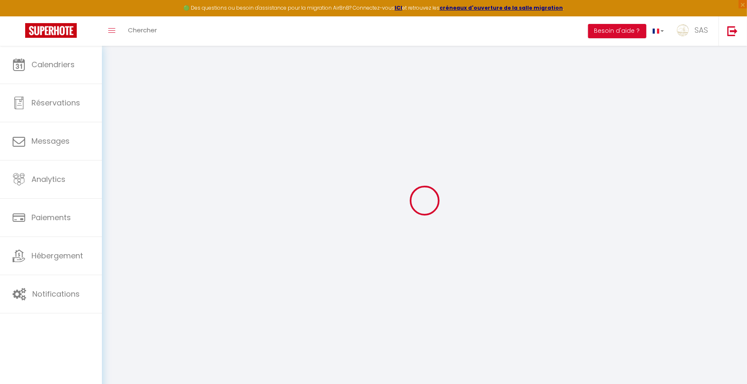
checkbox input "false"
select select
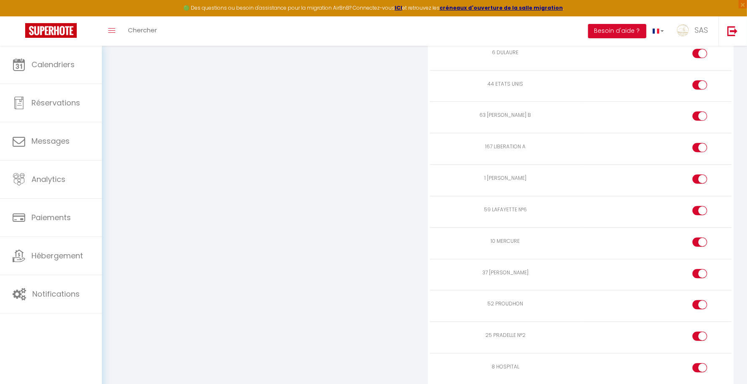
scroll to position [5680, 0]
click at [708, 366] on input "checkbox" at bounding box center [707, 372] width 15 height 13
checkbox input "true"
click at [705, 334] on input "checkbox" at bounding box center [707, 340] width 15 height 13
checkbox input "true"
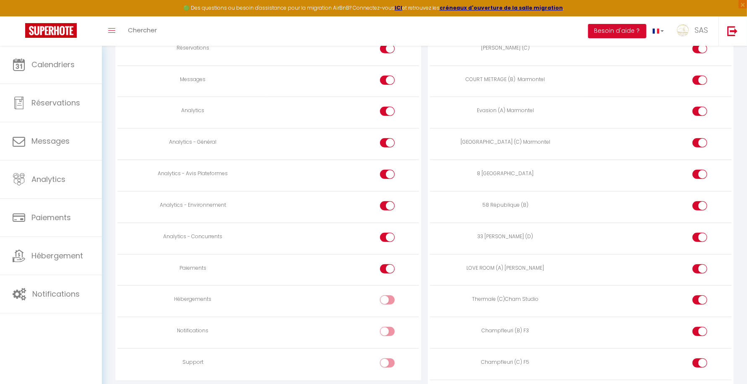
scroll to position [0, 0]
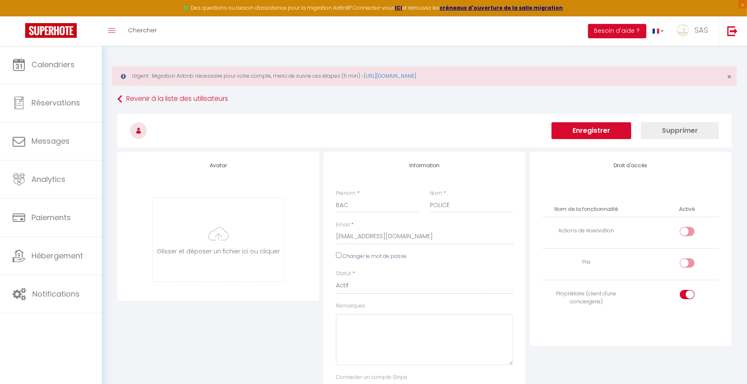
click at [602, 128] on button "Enregistrer" at bounding box center [592, 130] width 80 height 17
